Goal: Task Accomplishment & Management: Complete application form

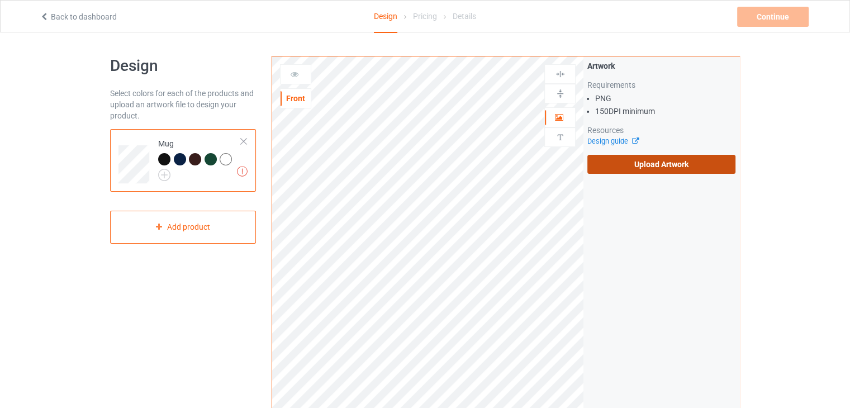
click at [635, 167] on label "Upload Artwork" at bounding box center [662, 164] width 148 height 19
click at [0, 0] on input "Upload Artwork" at bounding box center [0, 0] width 0 height 0
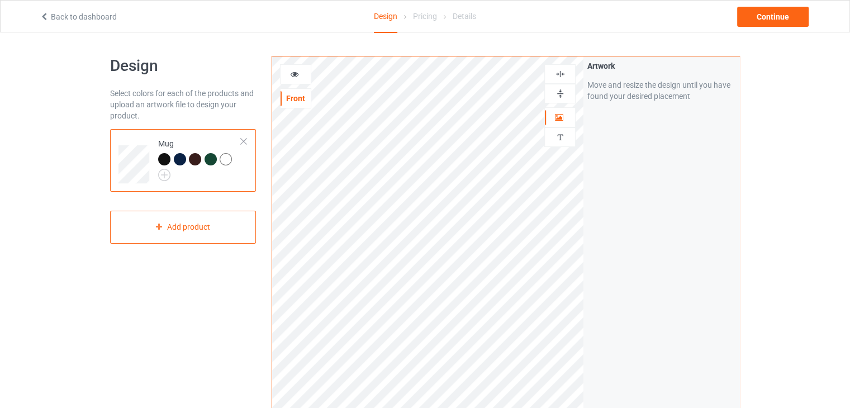
click at [558, 92] on img at bounding box center [560, 93] width 11 height 11
click at [561, 94] on img at bounding box center [560, 93] width 11 height 11
click at [557, 94] on img at bounding box center [560, 93] width 11 height 11
click at [767, 16] on div "Continue" at bounding box center [773, 17] width 72 height 20
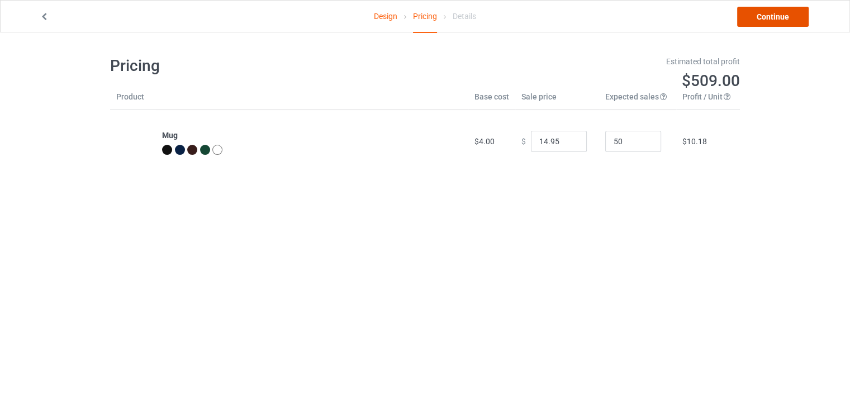
click at [761, 14] on link "Continue" at bounding box center [773, 17] width 72 height 20
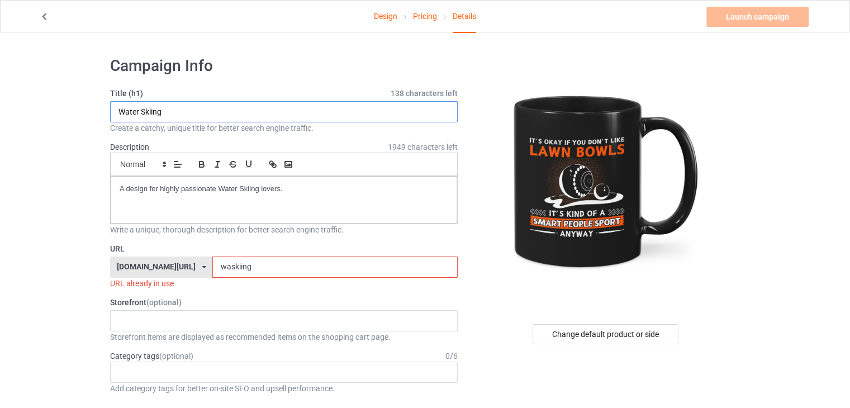
drag, startPoint x: 179, startPoint y: 112, endPoint x: 62, endPoint y: 113, distance: 117.4
drag, startPoint x: 165, startPoint y: 116, endPoint x: 112, endPoint y: 115, distance: 53.7
click at [112, 115] on input "Lawn Bowls" at bounding box center [284, 111] width 348 height 21
type input "Lawn Bowls"
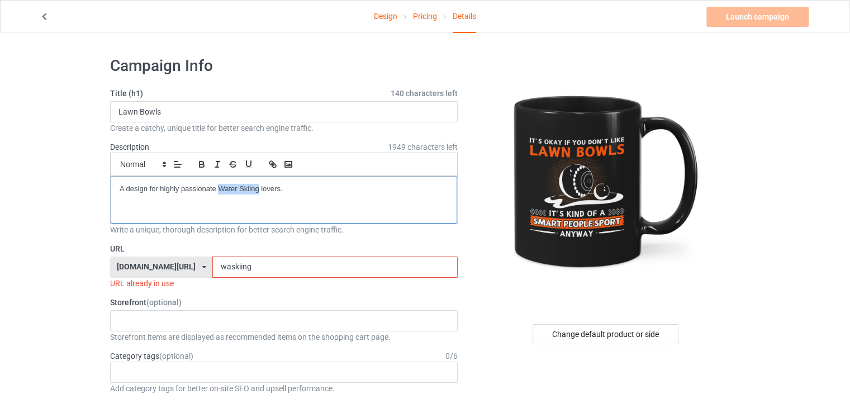
drag, startPoint x: 217, startPoint y: 187, endPoint x: 257, endPoint y: 192, distance: 40.0
click at [257, 192] on p "A design for highly passionate Water Skiing lovers." at bounding box center [284, 189] width 329 height 11
drag, startPoint x: 238, startPoint y: 267, endPoint x: 165, endPoint y: 269, distance: 72.7
click at [165, 269] on div "[DOMAIN_NAME][URL] [DOMAIN_NAME][URL] [DOMAIN_NAME][URL] 61990f5c3a384f003cba62…" at bounding box center [284, 267] width 348 height 21
click at [212, 268] on input "lb" at bounding box center [334, 267] width 245 height 21
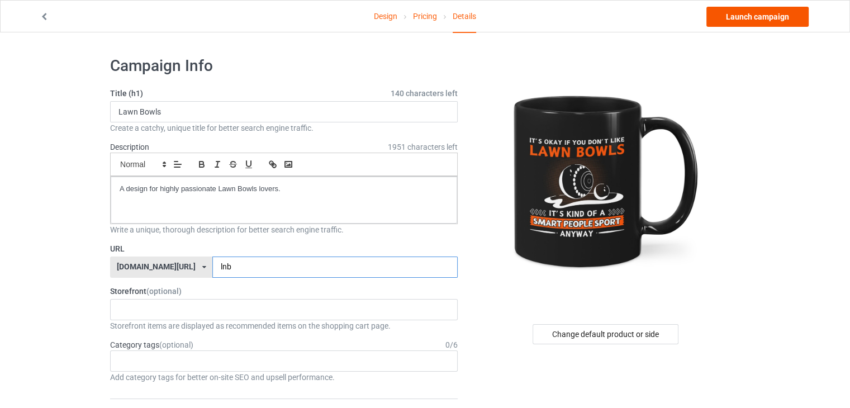
type input "lnb"
click at [742, 18] on link "Launch campaign" at bounding box center [758, 17] width 102 height 20
